Goal: Task Accomplishment & Management: Manage account settings

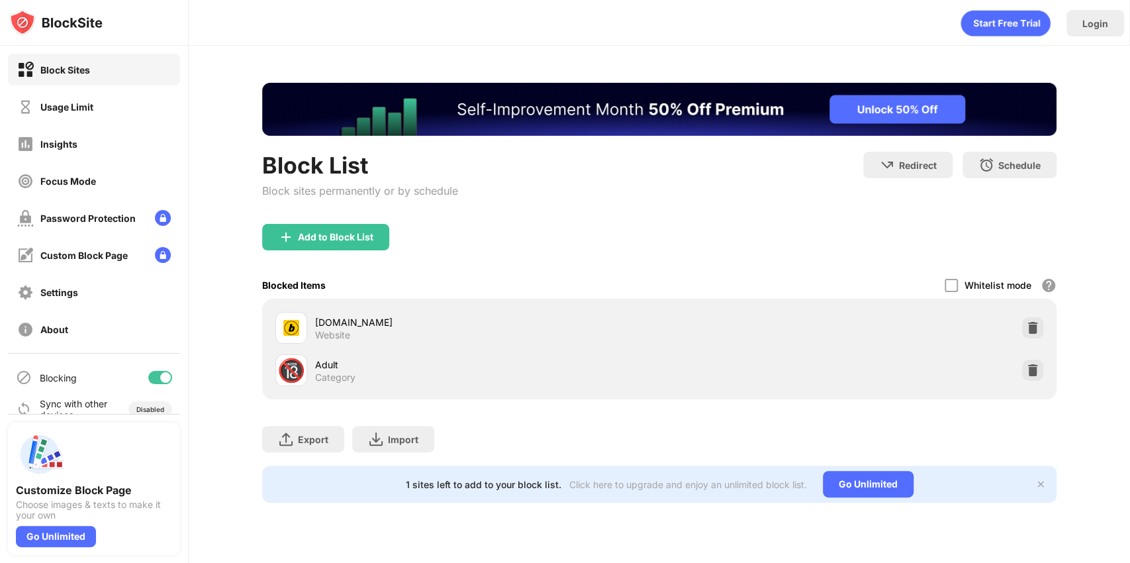
click at [57, 106] on div "Usage Limit" at bounding box center [66, 106] width 53 height 11
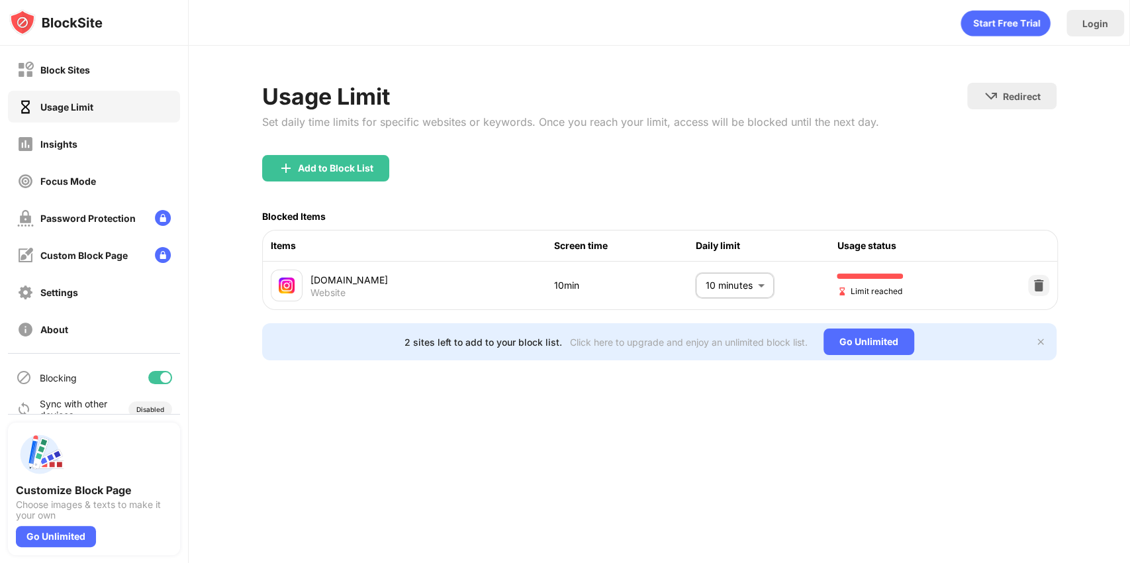
click at [720, 285] on body "Block Sites Usage Limit Insights Focus Mode Password Protection Custom Block Pa…" at bounding box center [565, 281] width 1130 height 563
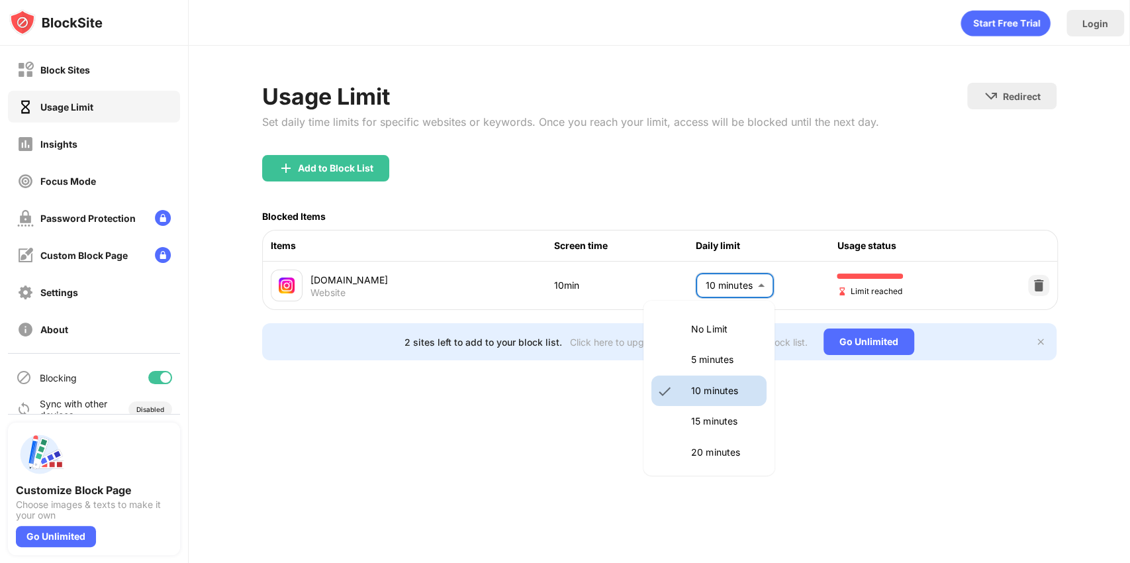
click at [681, 359] on li "5 minutes" at bounding box center [708, 359] width 115 height 30
type input "*"
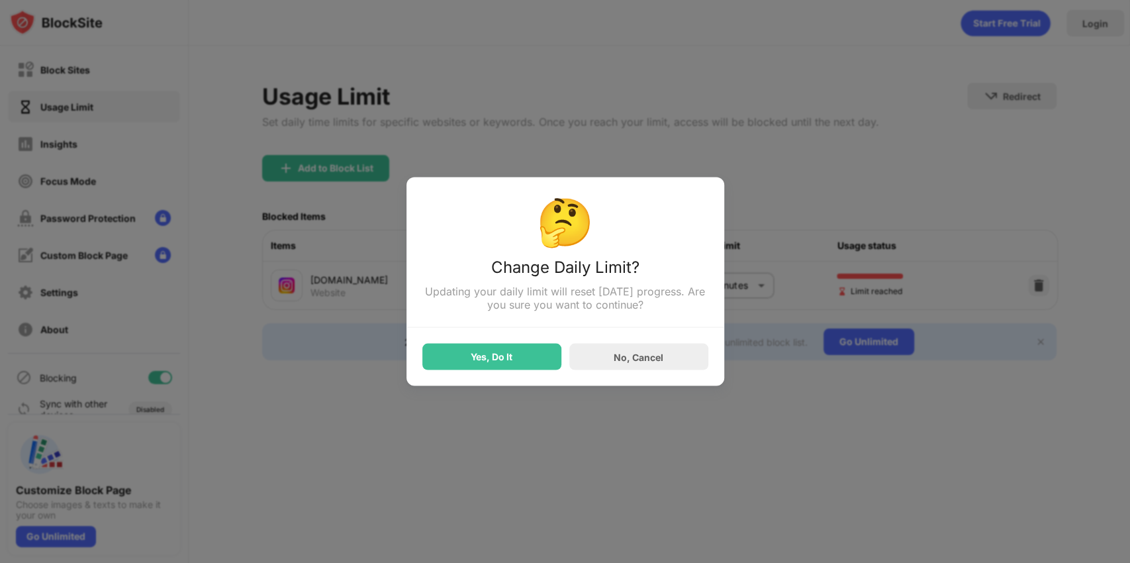
click at [463, 354] on div "Yes, Do It" at bounding box center [491, 357] width 139 height 26
